Goal: Navigation & Orientation: Find specific page/section

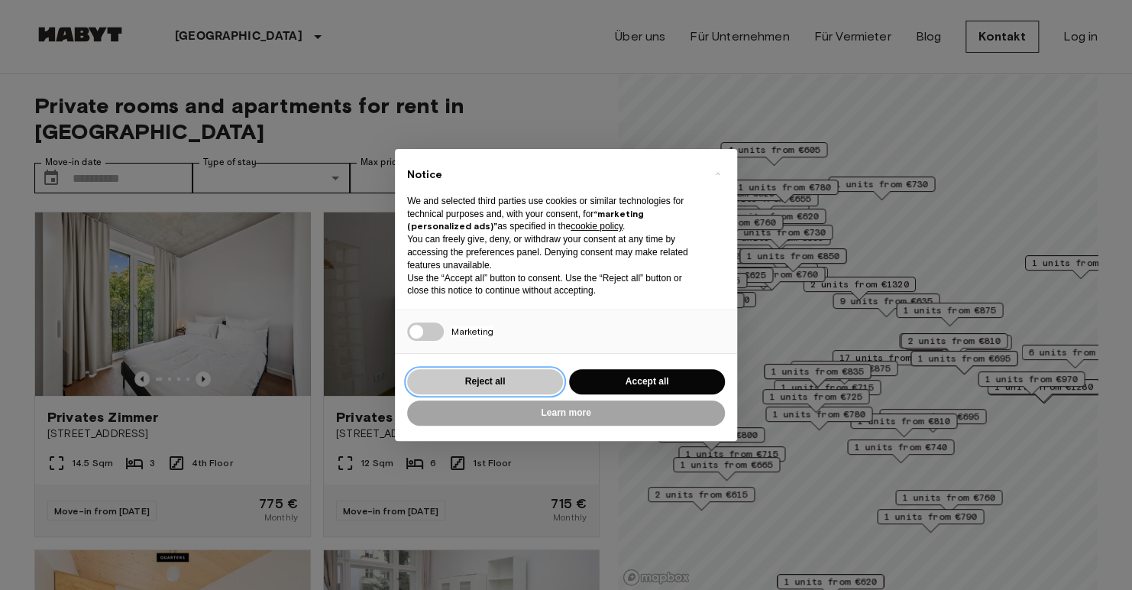
click at [495, 371] on button "Reject all" at bounding box center [485, 381] width 156 height 25
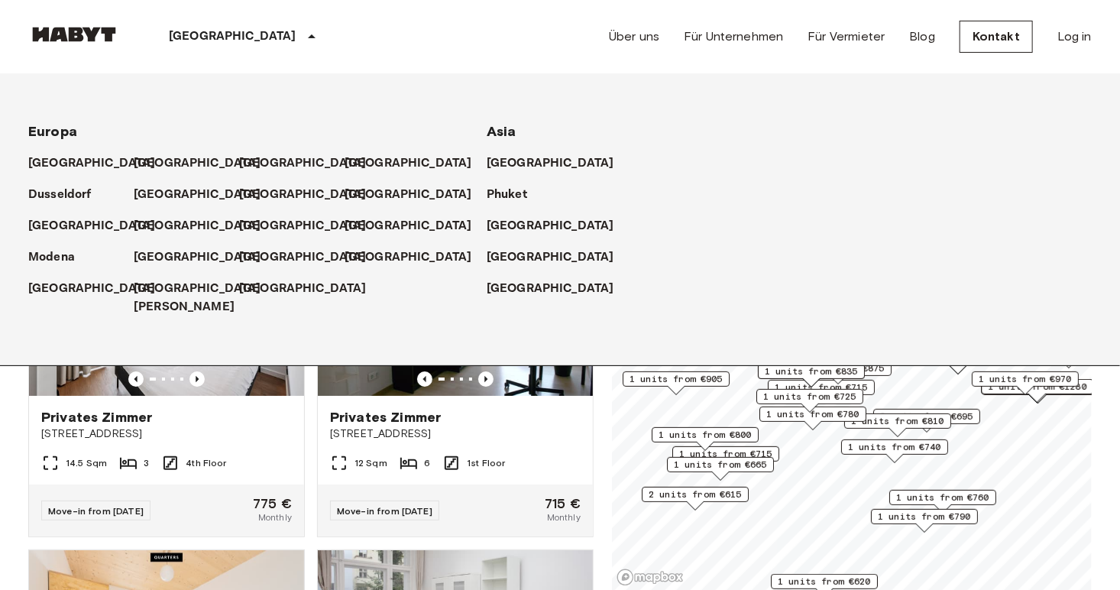
click at [196, 31] on p "[GEOGRAPHIC_DATA]" at bounding box center [233, 36] width 128 height 18
click at [166, 194] on p "[GEOGRAPHIC_DATA]" at bounding box center [201, 195] width 128 height 18
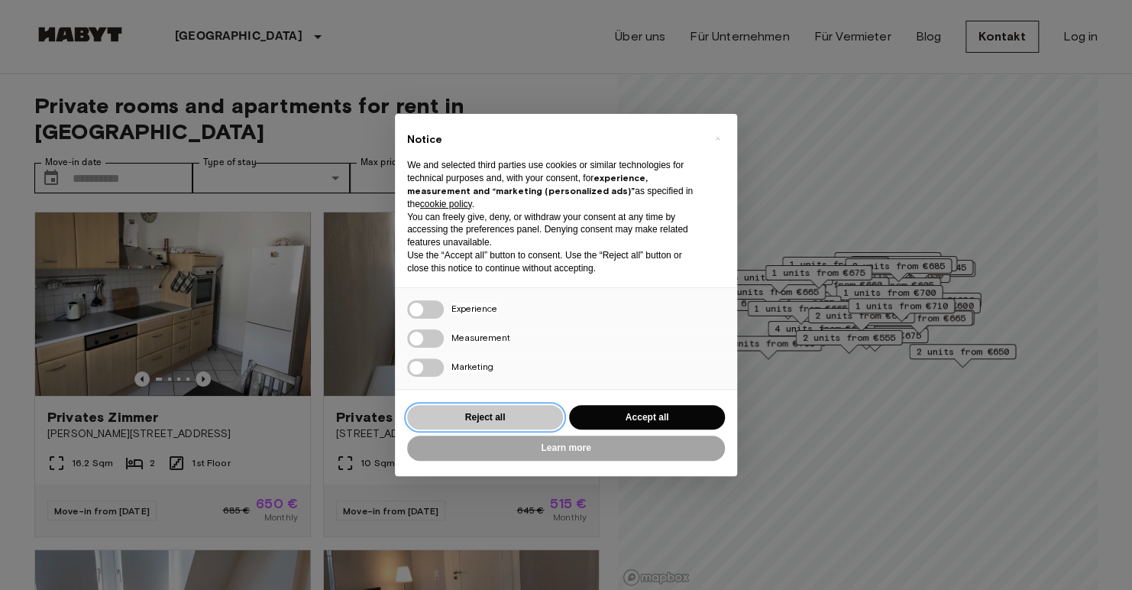
click at [522, 420] on button "Reject all" at bounding box center [485, 417] width 156 height 25
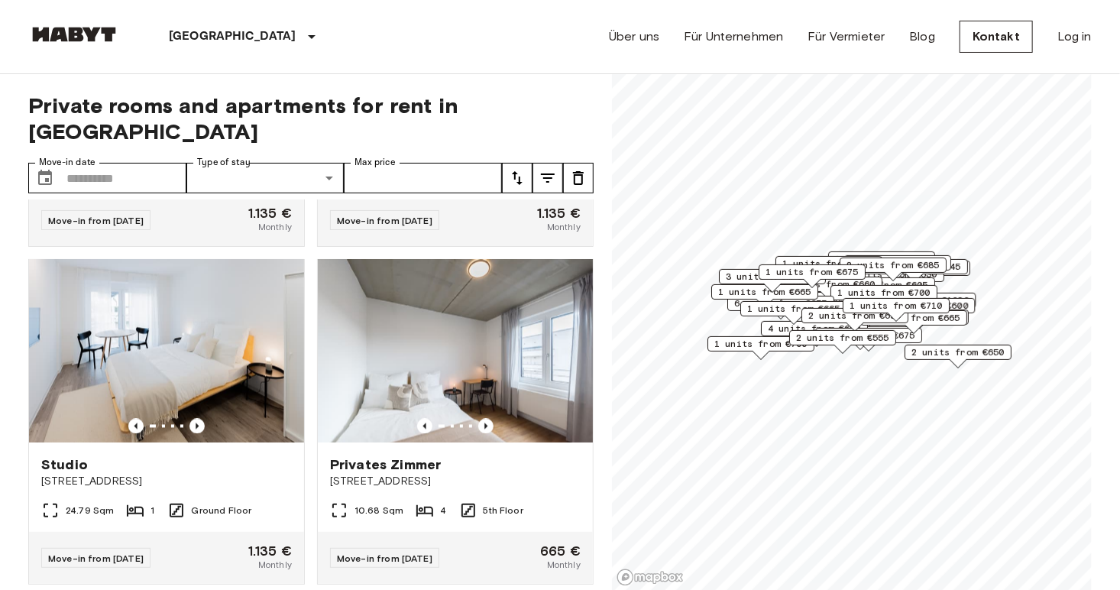
scroll to position [7052, 0]
